Goal: Find contact information: Find contact information

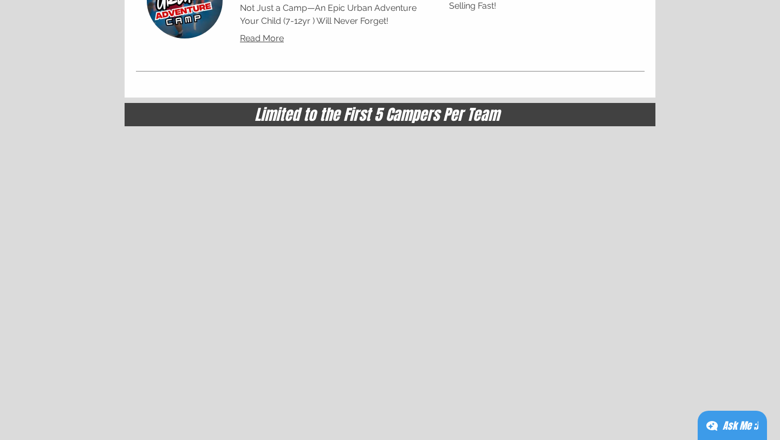
scroll to position [5445, 0]
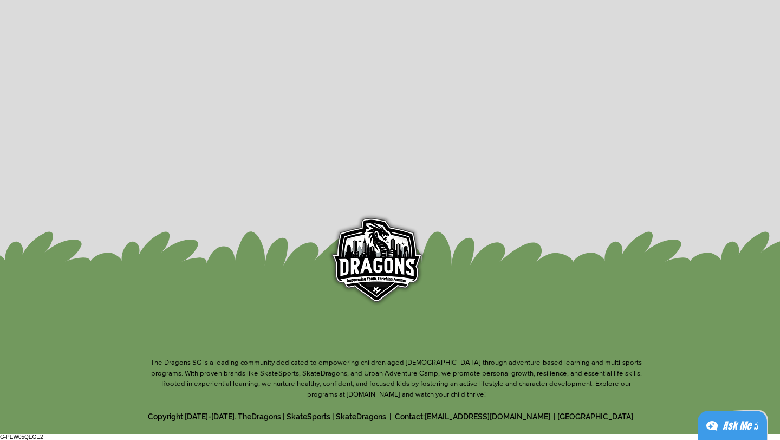
click at [517, 417] on link "[EMAIL_ADDRESS][DOMAIN_NAME] | [GEOGRAPHIC_DATA]" at bounding box center [529, 416] width 209 height 9
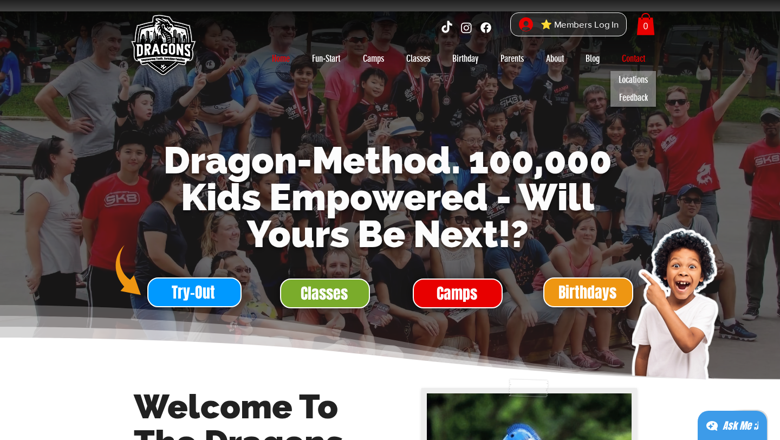
click at [625, 59] on p "Contact" at bounding box center [633, 58] width 34 height 17
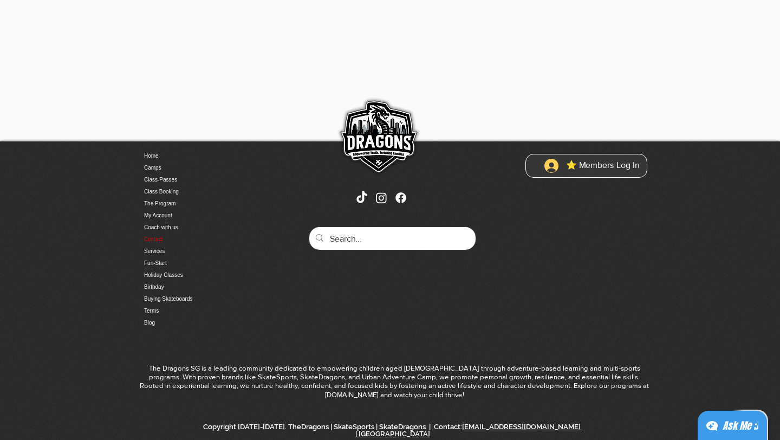
scroll to position [532, 0]
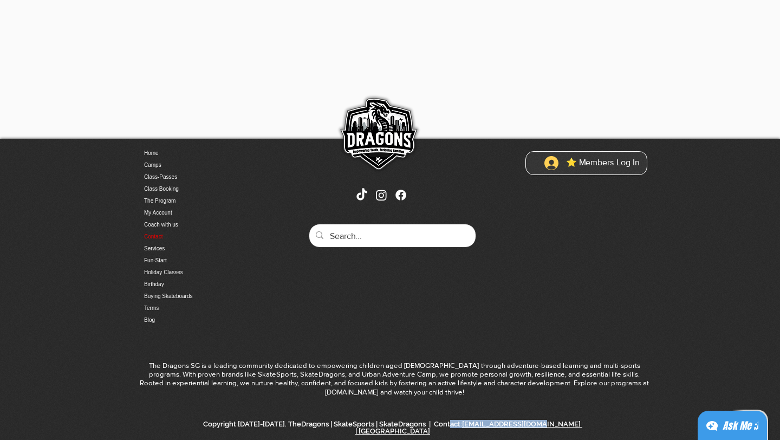
drag, startPoint x: 453, startPoint y: 425, endPoint x: 534, endPoint y: 419, distance: 81.0
click at [534, 419] on div "Home Camps Class-Passes Class Booking The Program My Account Coach with us Cont…" at bounding box center [390, 290] width 780 height 303
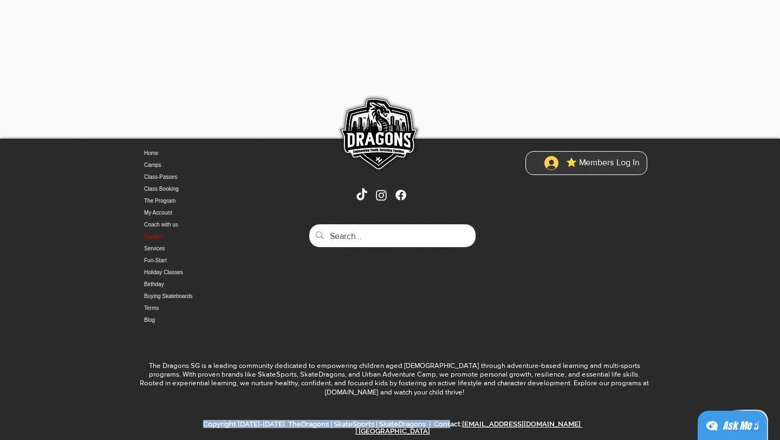
copy span "Copyright [DATE]-[DATE]. TheDragons | SkateSports | SkateDragons | Contact:"
click at [386, 314] on div "Home Camps Class-Passes Class Booking The Program My Account Coach with us Cont…" at bounding box center [390, 290] width 780 height 303
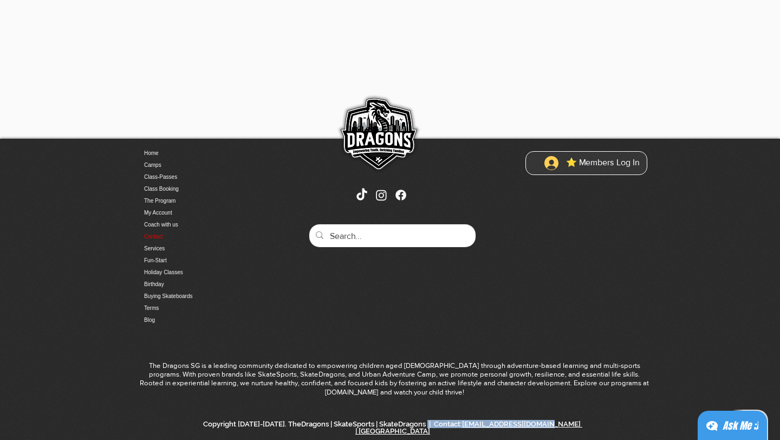
drag, startPoint x: 425, startPoint y: 421, endPoint x: 536, endPoint y: 418, distance: 110.6
click at [537, 421] on span "Copyright [DATE]-[DATE]. TheDragons | SkateSports | SkateDragons | Contact: [EM…" at bounding box center [392, 427] width 379 height 15
copy span "Contact: [EMAIL_ADDRESS][DOMAIN_NAME]"
